Goal: Information Seeking & Learning: Find contact information

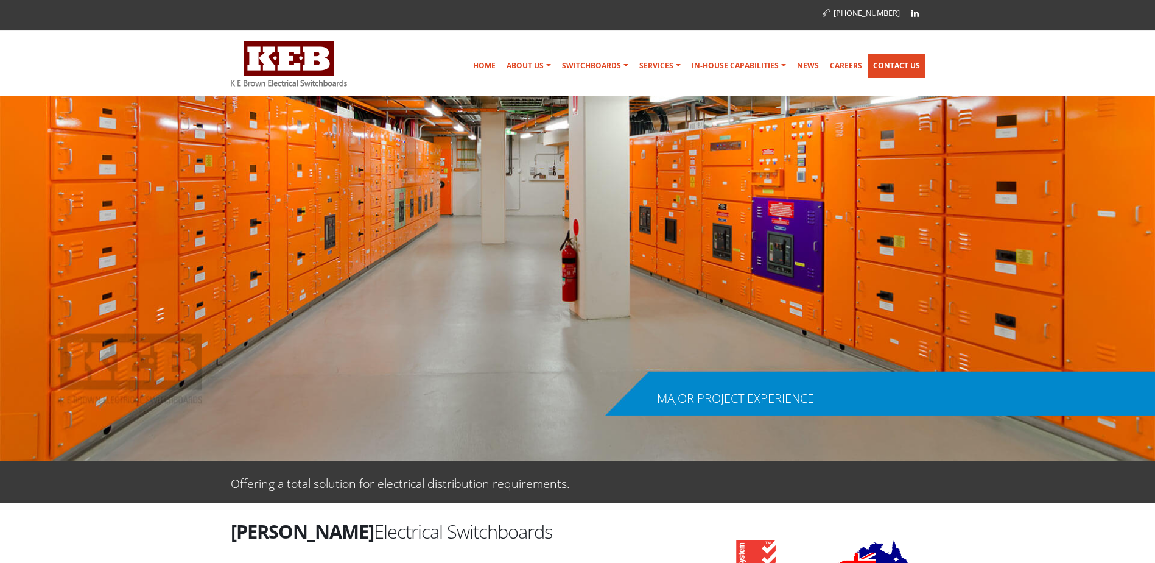
click at [895, 74] on link "Contact Us" at bounding box center [897, 66] width 57 height 24
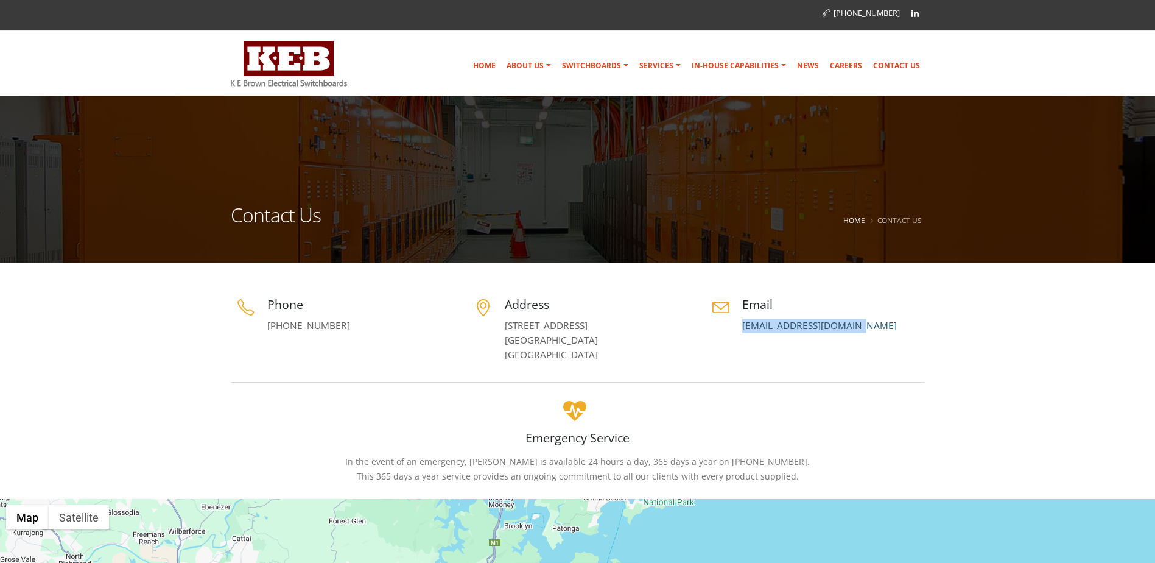
drag, startPoint x: 873, startPoint y: 329, endPoint x: 742, endPoint y: 329, distance: 130.9
click at [742, 329] on p "[EMAIL_ADDRESS][DOMAIN_NAME]" at bounding box center [833, 326] width 183 height 15
copy link "[EMAIL_ADDRESS][DOMAIN_NAME]"
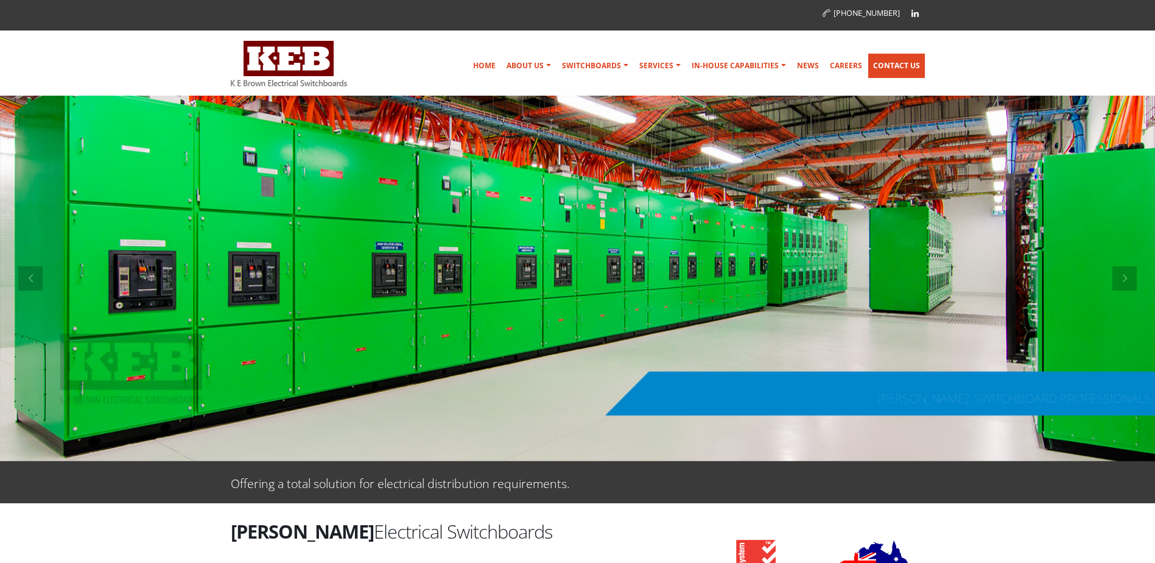
click at [894, 66] on link "Contact Us" at bounding box center [897, 66] width 57 height 24
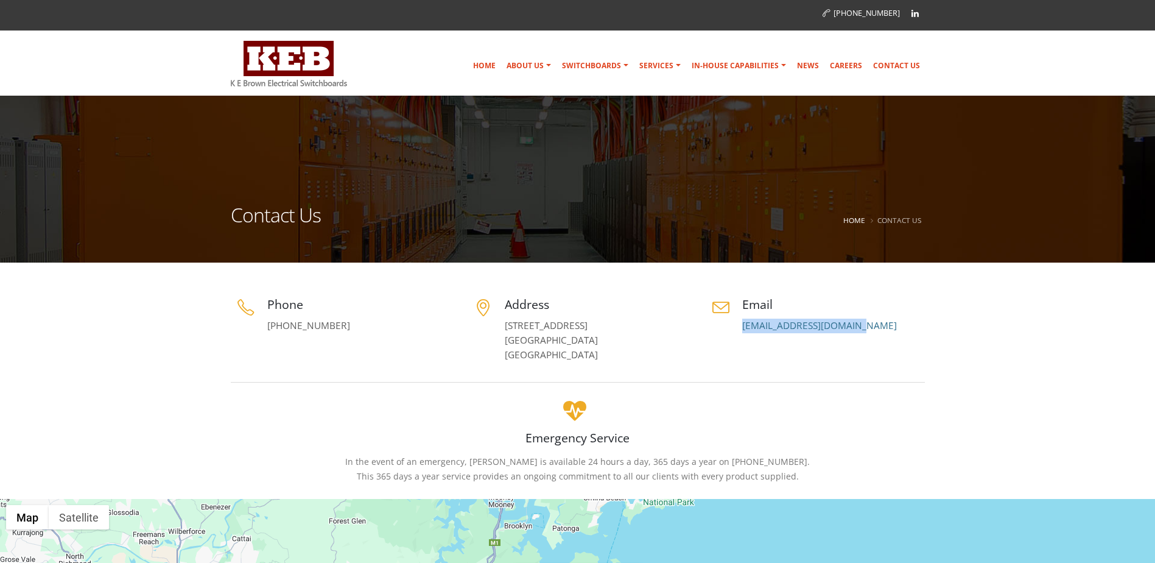
drag, startPoint x: 739, startPoint y: 325, endPoint x: 864, endPoint y: 332, distance: 124.4
click at [864, 332] on div "Email [EMAIL_ADDRESS][DOMAIN_NAME]" at bounding box center [815, 314] width 219 height 37
drag, startPoint x: 864, startPoint y: 332, endPoint x: 847, endPoint y: 329, distance: 16.7
copy link "[EMAIL_ADDRESS][DOMAIN_NAME]"
